Goal: Check status: Check status

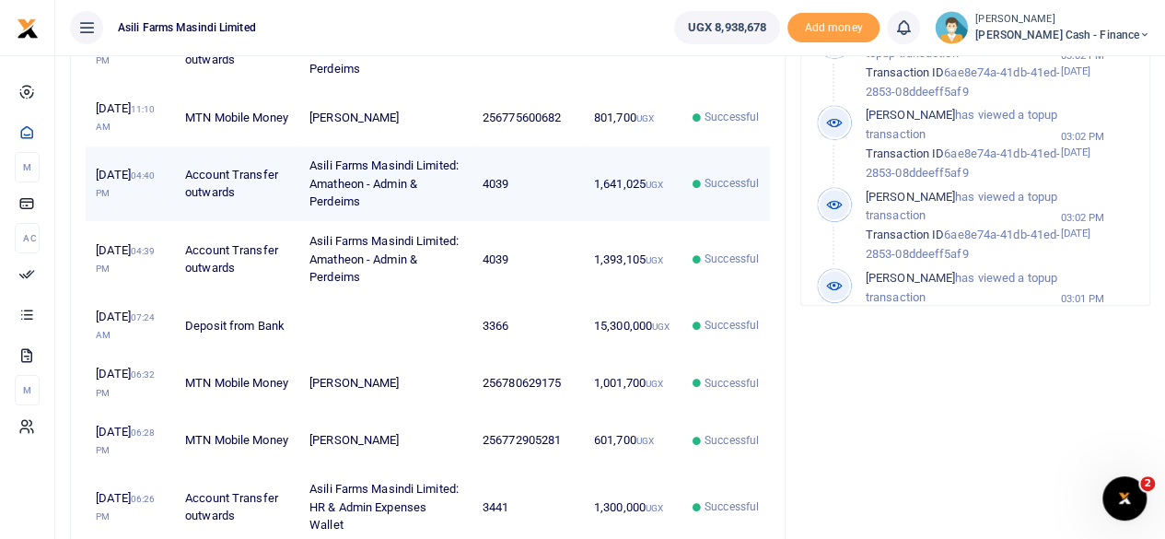
scroll to position [818, 0]
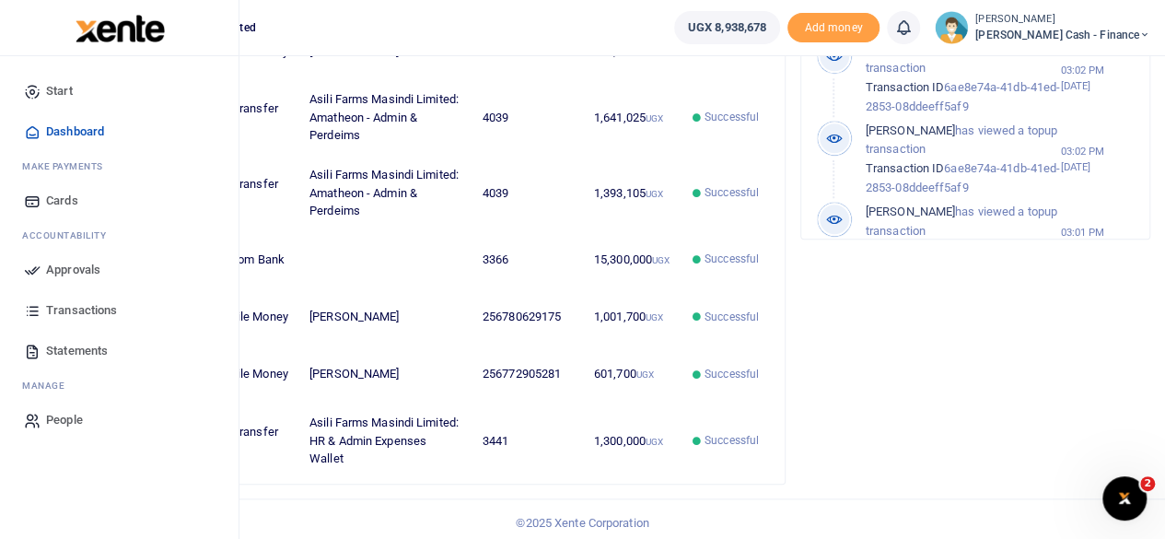
click at [74, 304] on span "Transactions" at bounding box center [81, 310] width 71 height 18
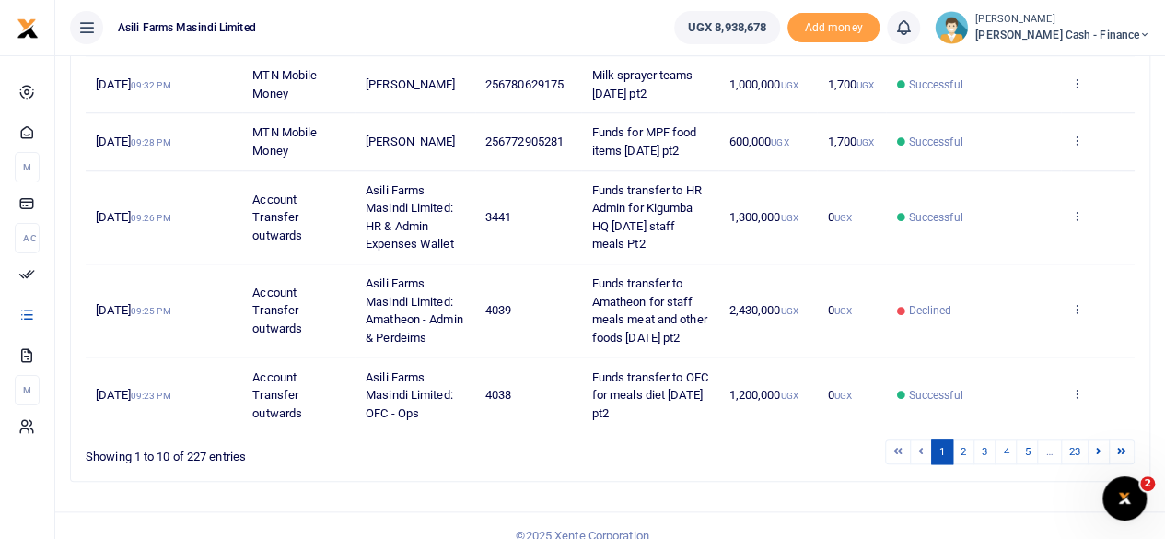
scroll to position [805, 0]
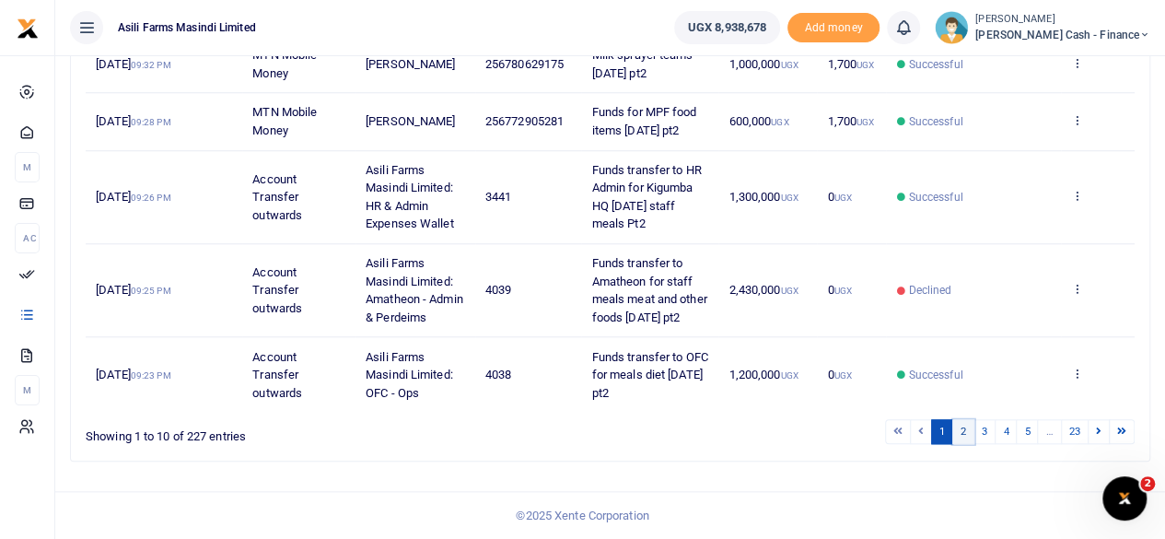
click at [963, 431] on link "2" at bounding box center [963, 431] width 22 height 25
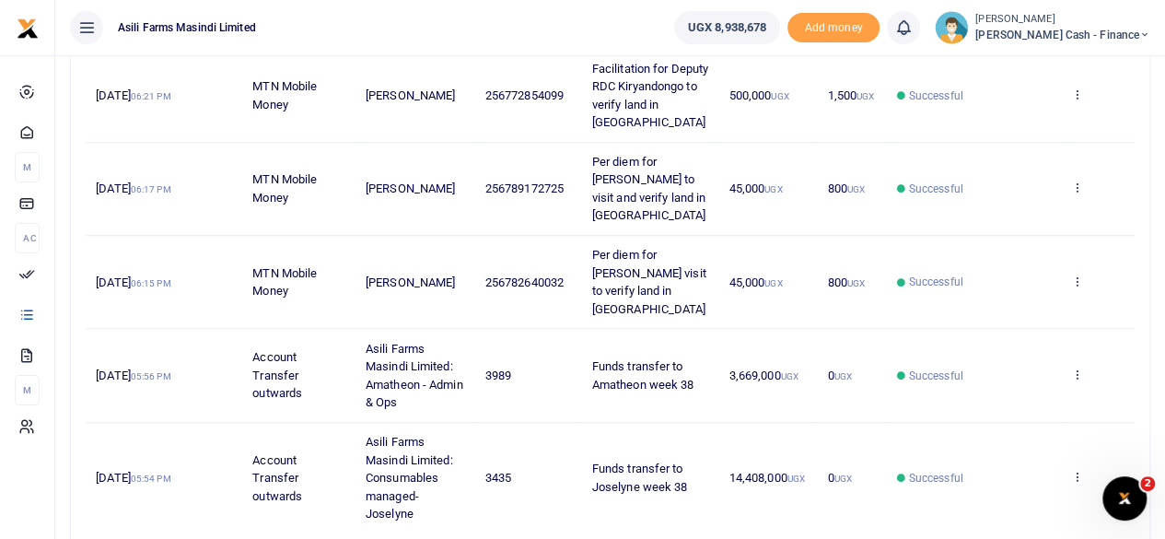
scroll to position [842, 0]
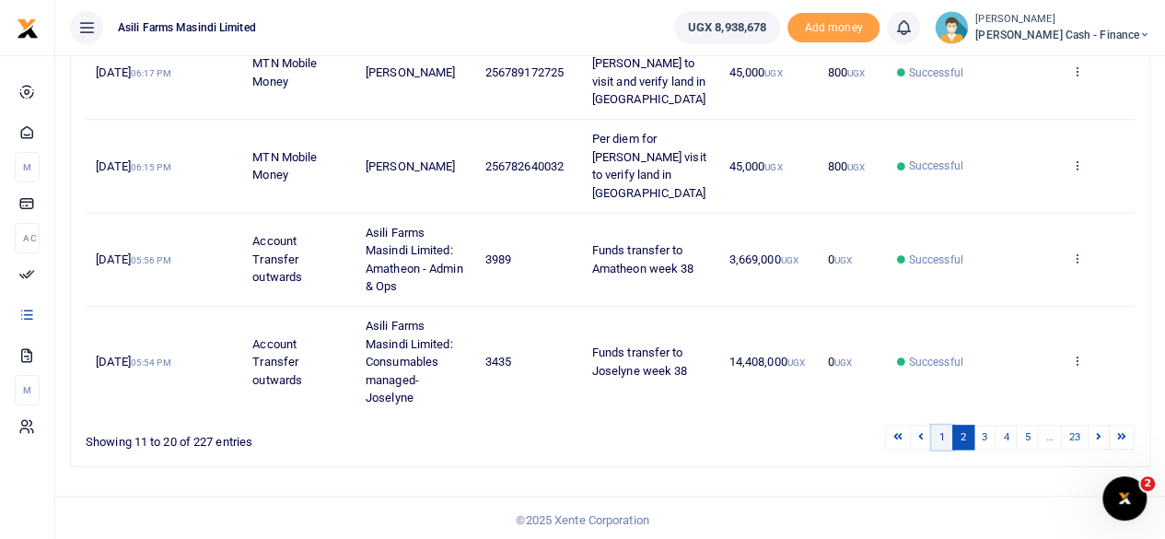
click at [945, 435] on link "1" at bounding box center [942, 436] width 22 height 25
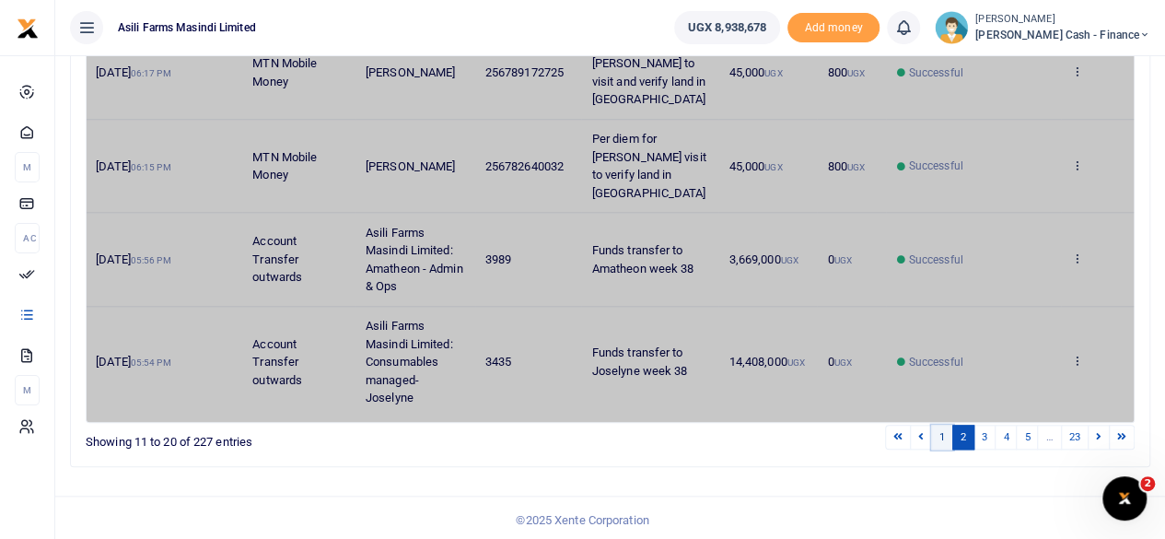
click at [948, 435] on link "1" at bounding box center [942, 436] width 22 height 25
